Goal: Transaction & Acquisition: Purchase product/service

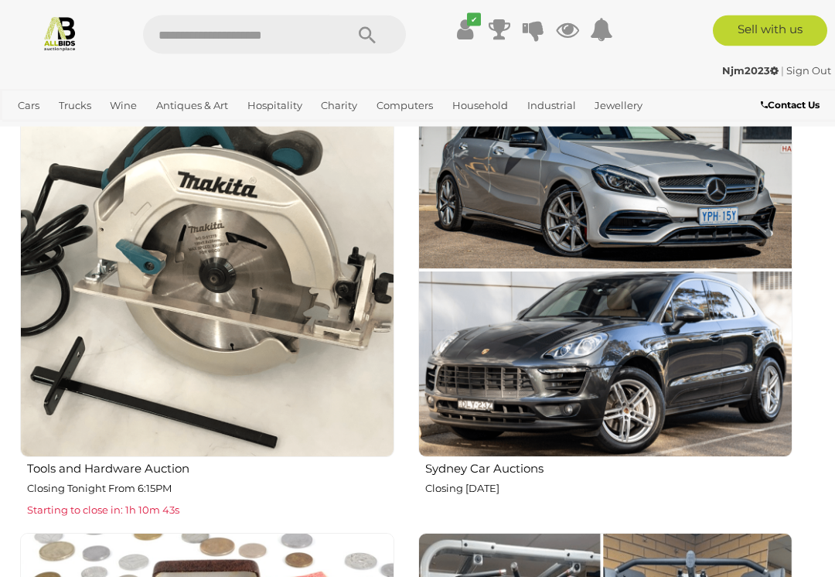
scroll to position [1367, 0]
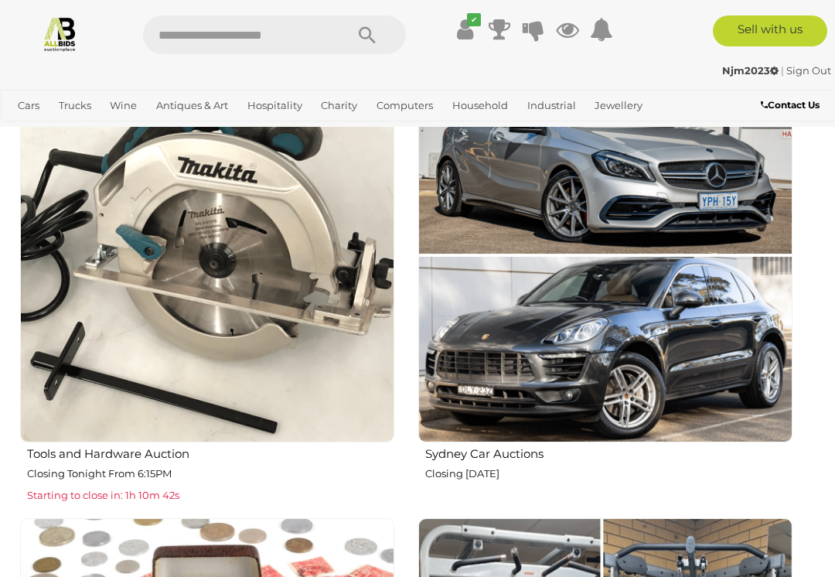
click at [81, 265] on img at bounding box center [207, 255] width 374 height 374
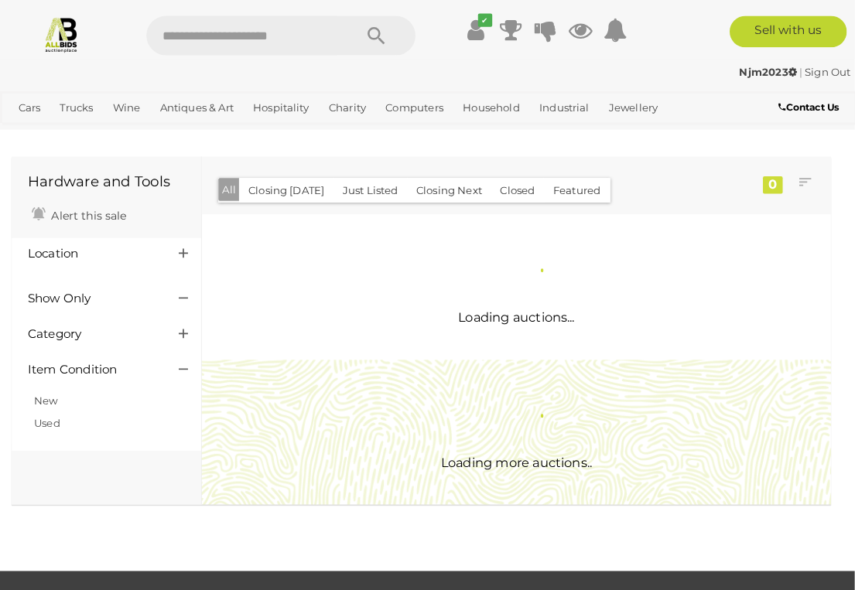
scroll to position [21, 0]
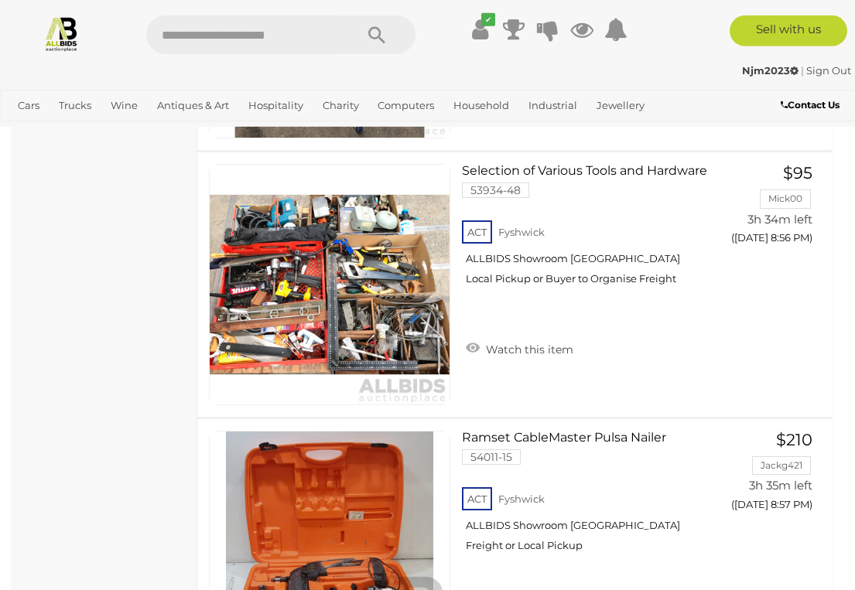
scroll to position [12883, 0]
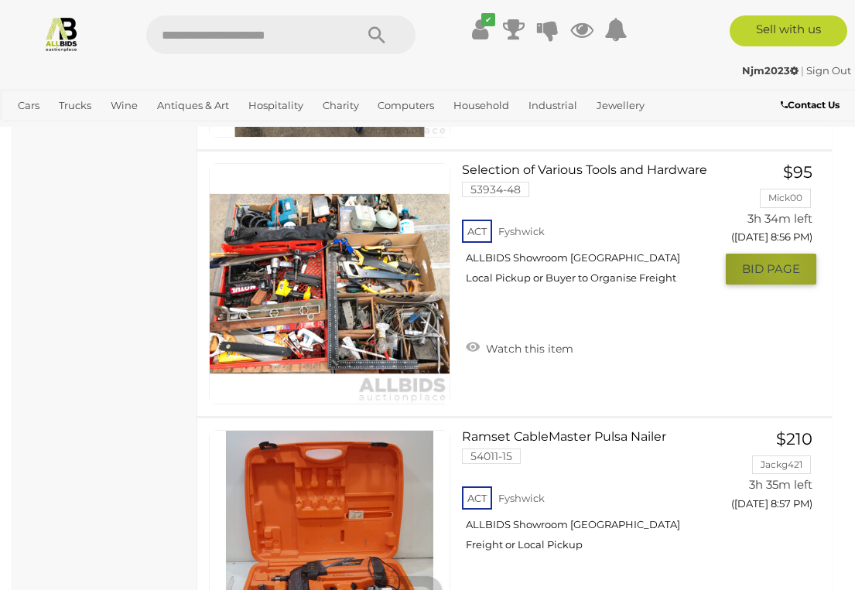
click at [783, 265] on span "BID PAGE" at bounding box center [771, 268] width 58 height 15
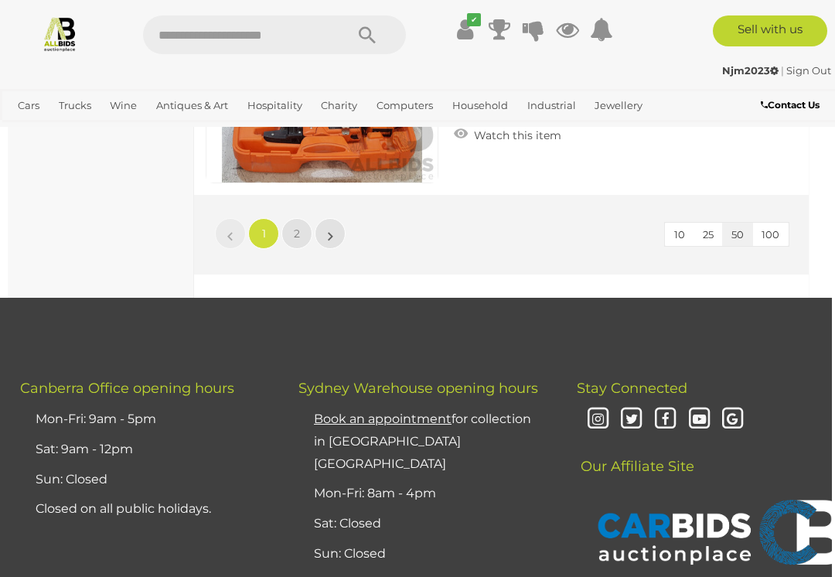
scroll to position [12967, 3]
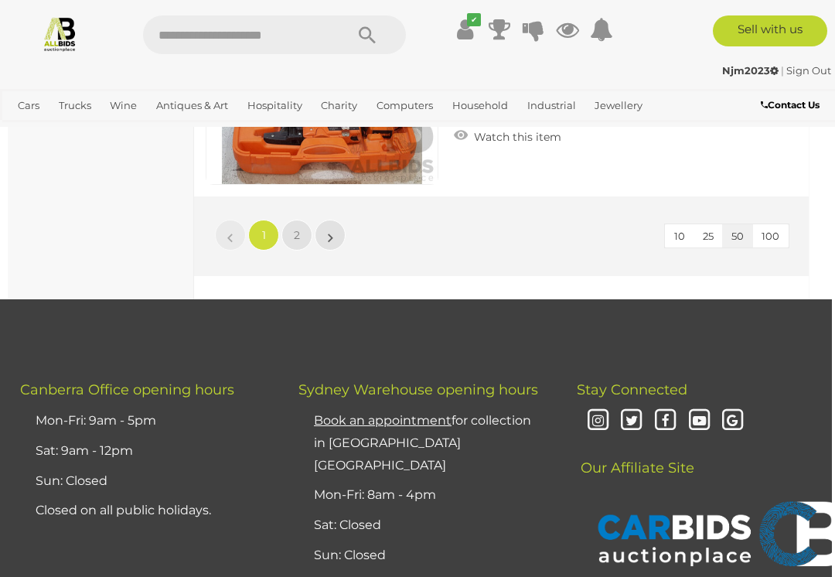
click at [300, 238] on link "2" at bounding box center [297, 235] width 31 height 31
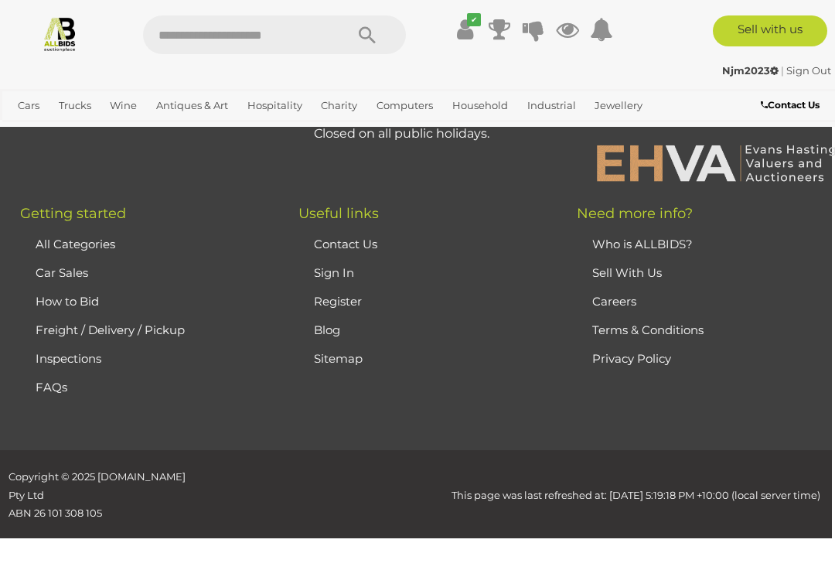
scroll to position [80, 0]
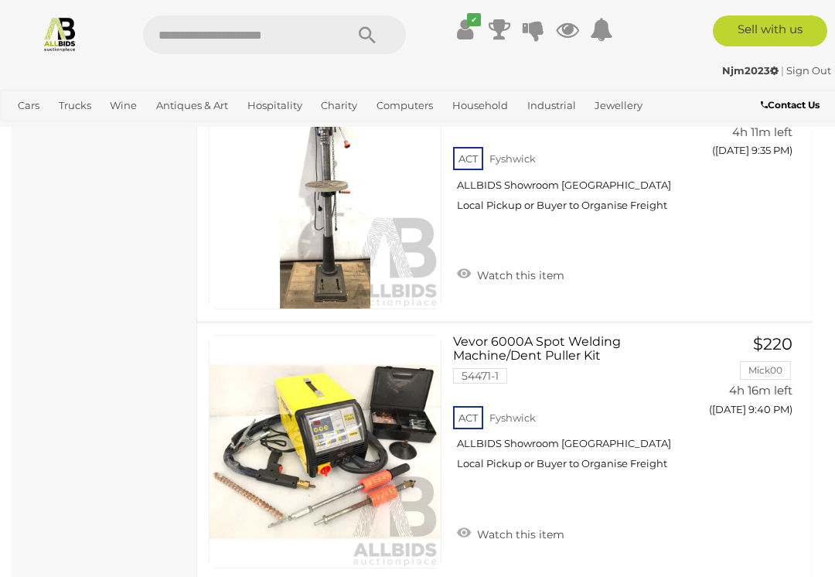
scroll to position [3016, 0]
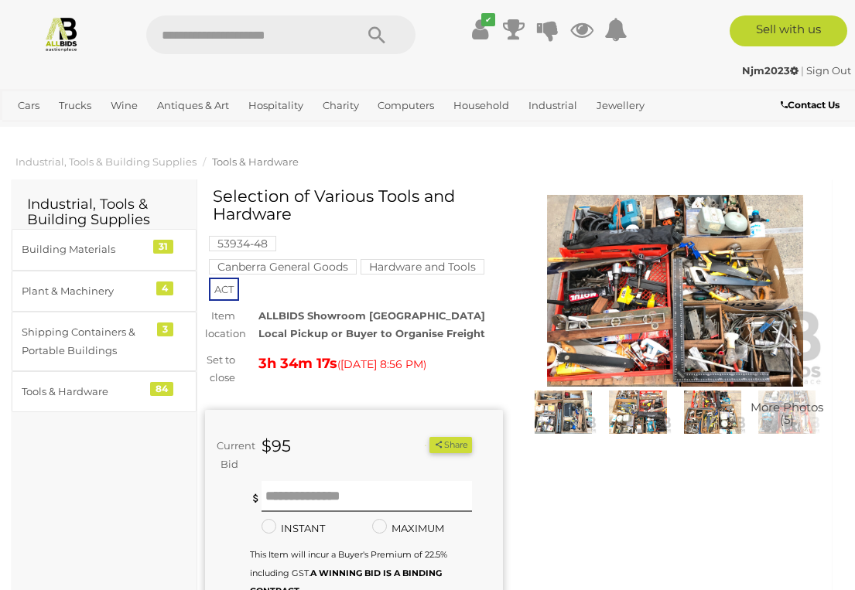
scroll to position [21, 0]
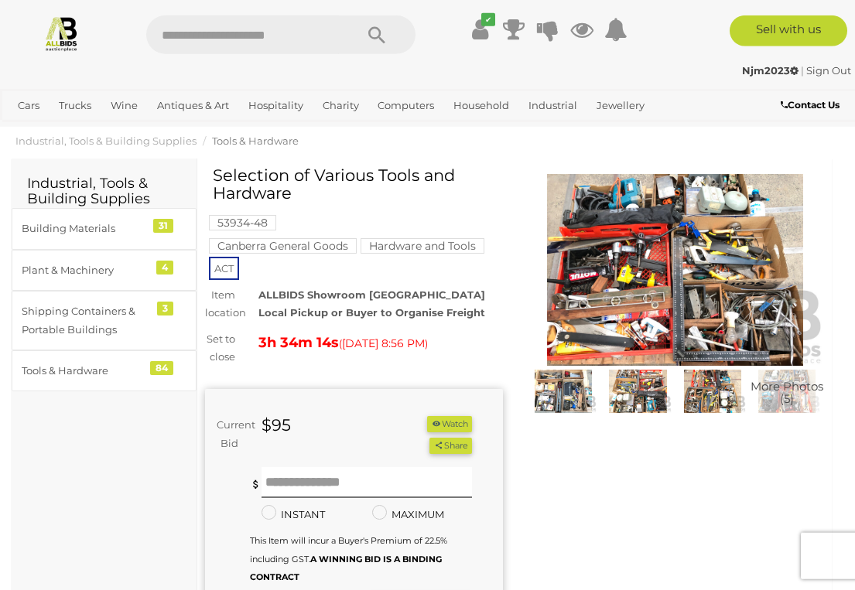
click at [736, 277] on img at bounding box center [675, 270] width 298 height 192
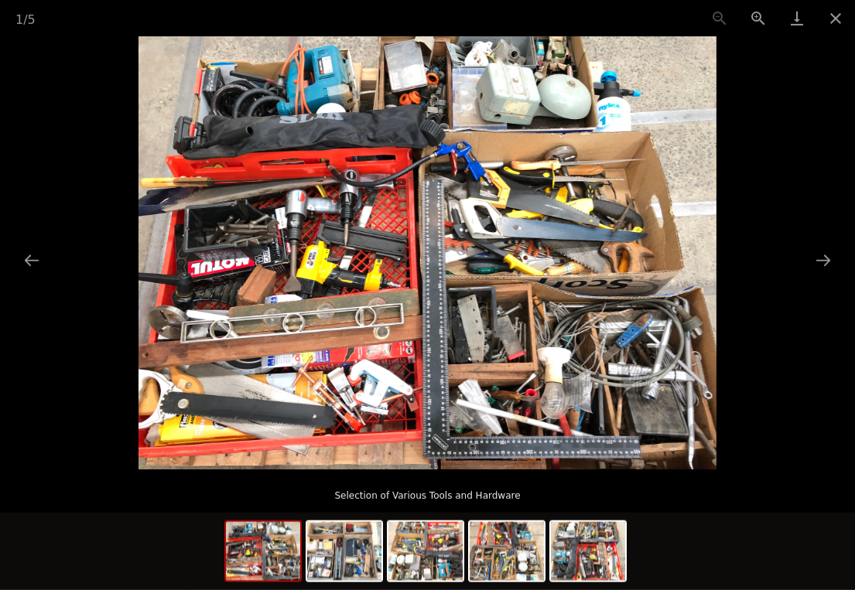
scroll to position [20, 13]
click at [824, 258] on button "Next slide" at bounding box center [823, 260] width 32 height 30
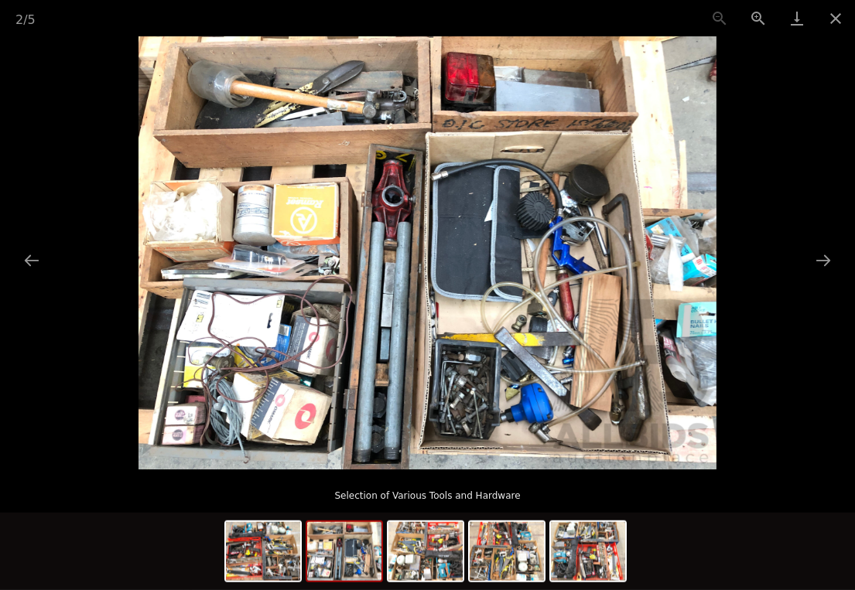
click at [813, 248] on button "Next slide" at bounding box center [823, 260] width 32 height 30
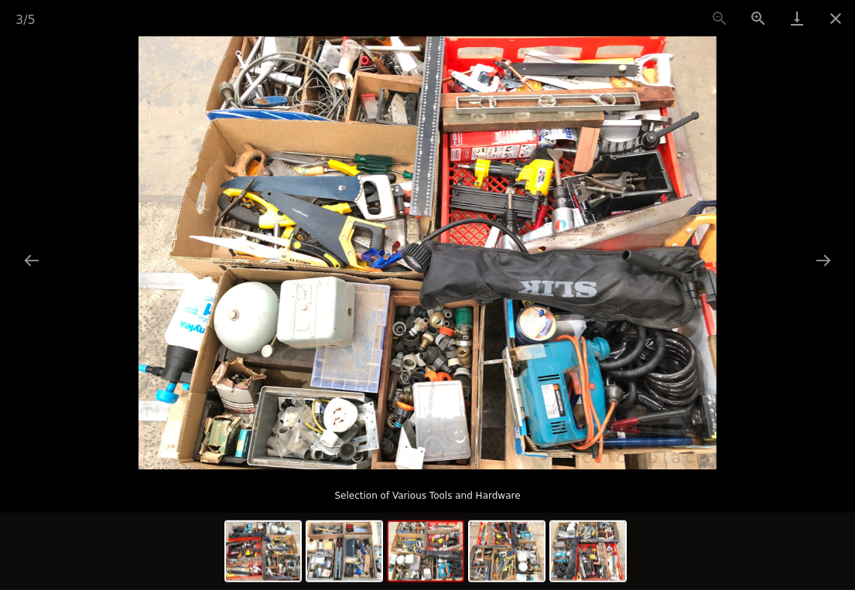
click at [821, 247] on button "Next slide" at bounding box center [823, 260] width 32 height 30
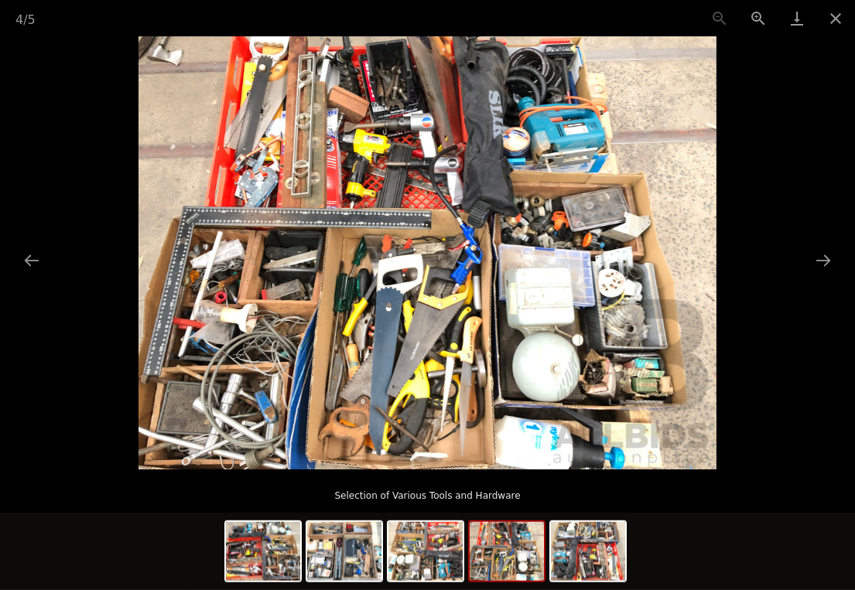
click at [818, 251] on button "Next slide" at bounding box center [823, 260] width 32 height 30
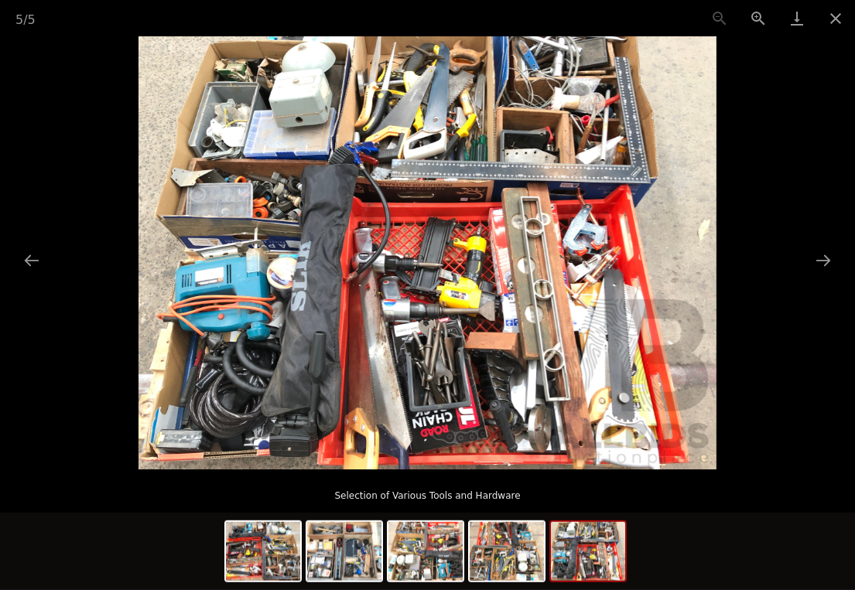
click at [818, 251] on button "Next slide" at bounding box center [823, 260] width 32 height 30
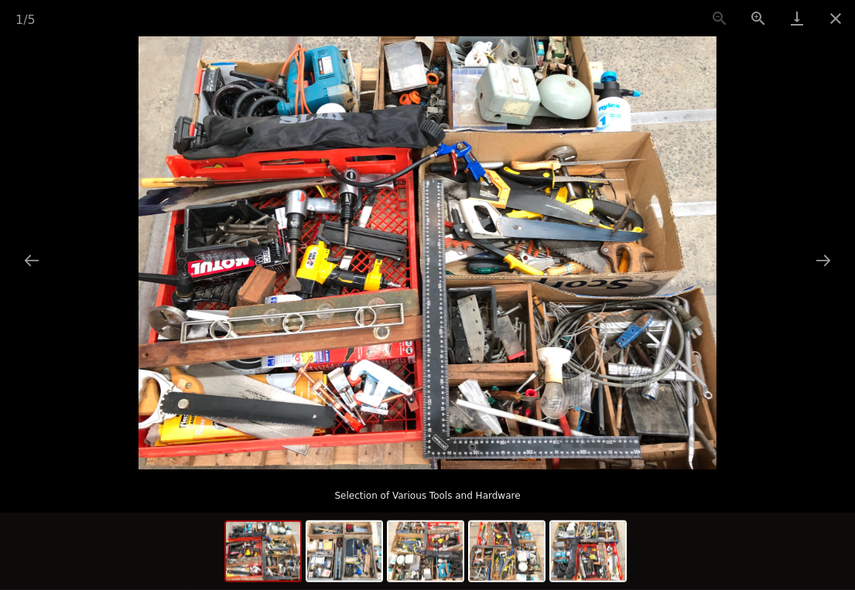
click at [821, 251] on button "Next slide" at bounding box center [823, 260] width 32 height 30
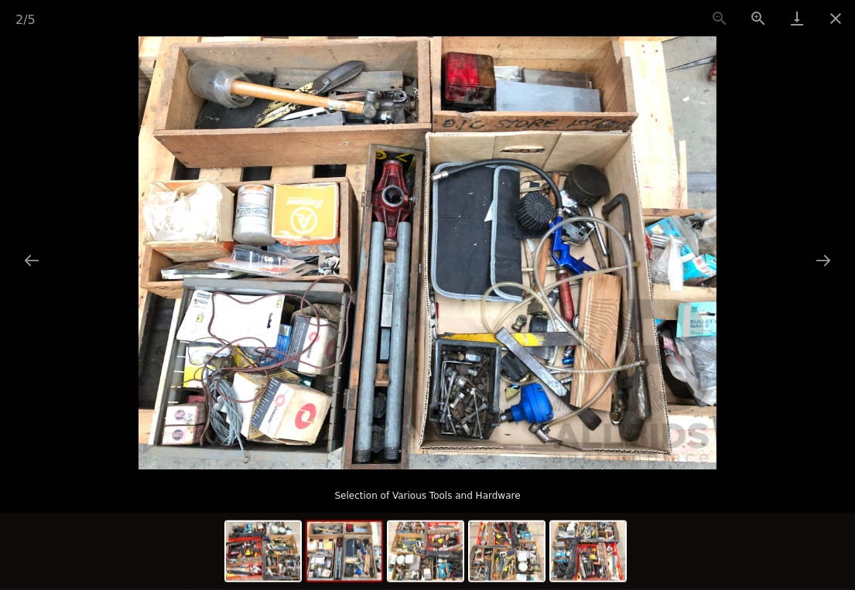
click at [853, 20] on button "Close gallery" at bounding box center [835, 18] width 39 height 36
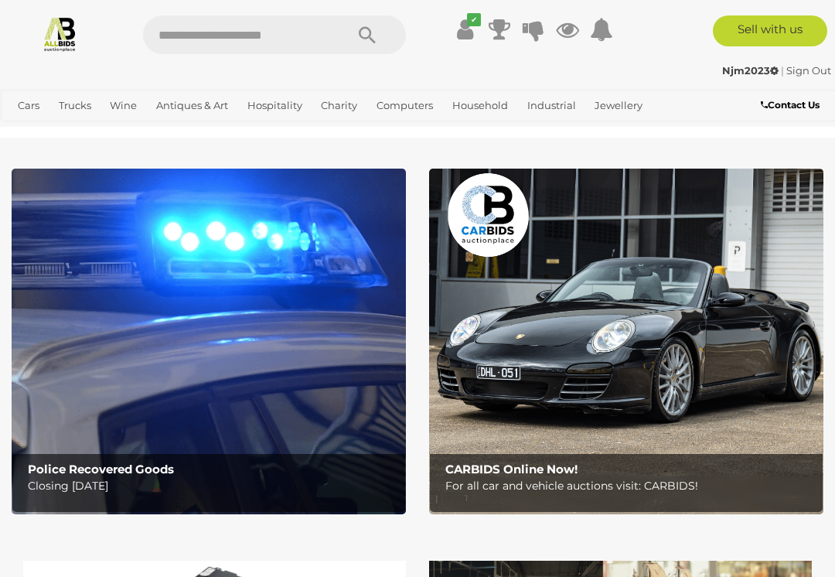
click at [137, 278] on img at bounding box center [209, 342] width 394 height 346
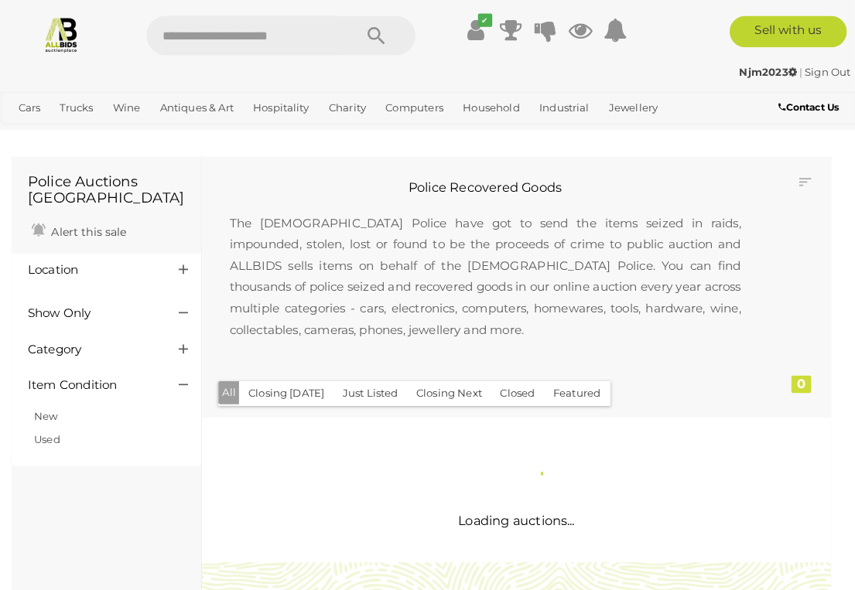
scroll to position [2, 0]
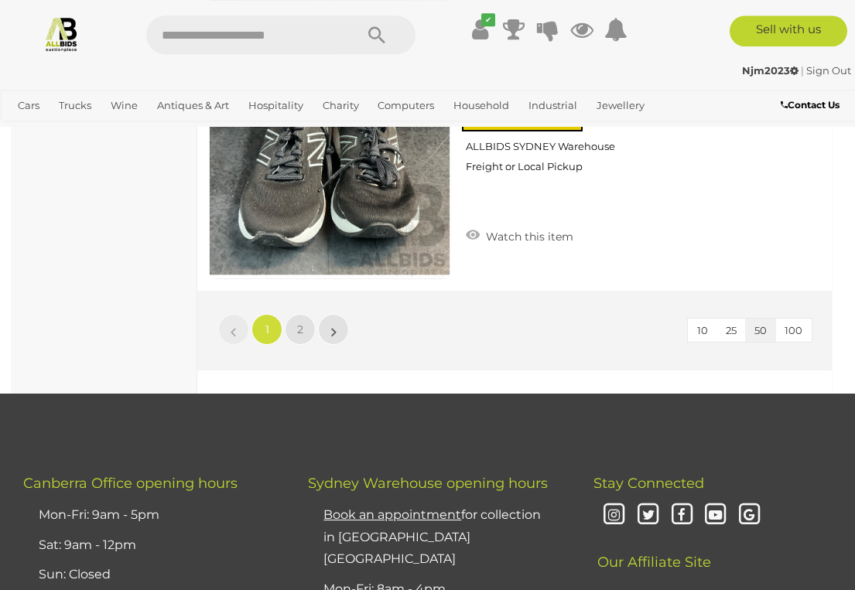
scroll to position [13479, 0]
click at [295, 314] on link "2" at bounding box center [300, 329] width 31 height 31
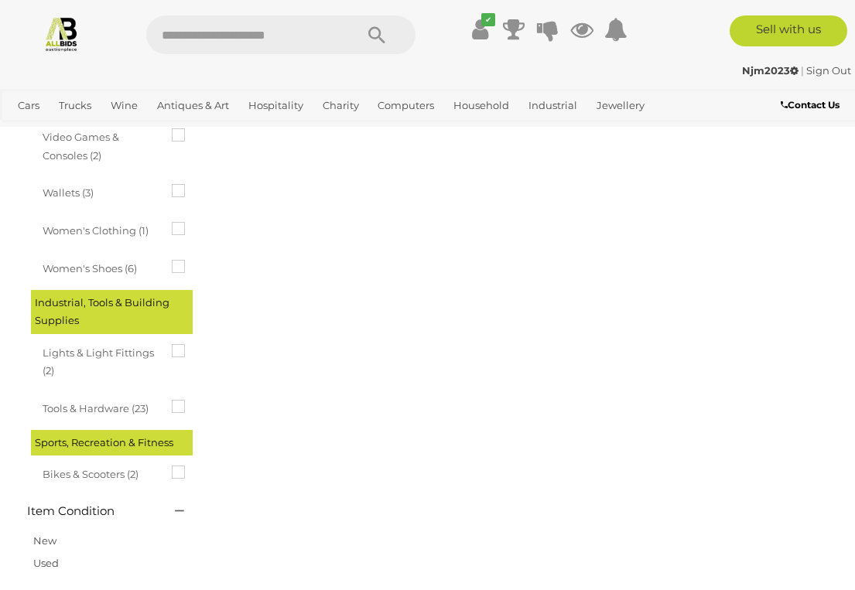
scroll to position [258, 0]
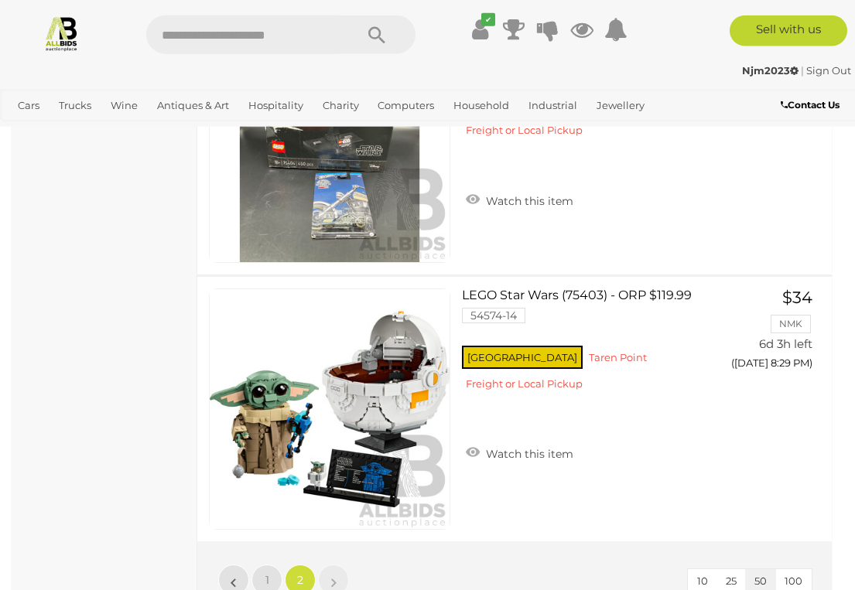
scroll to position [12153, 0]
